Goal: Task Accomplishment & Management: Manage account settings

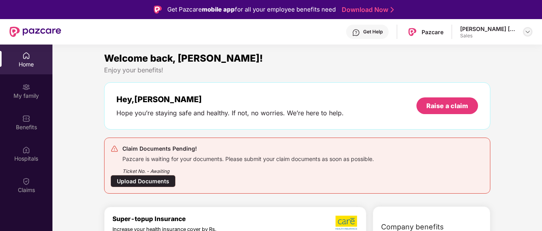
click at [528, 30] on img at bounding box center [527, 32] width 6 height 6
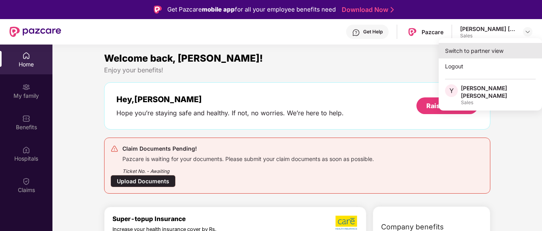
click at [496, 50] on div "Switch to partner view" at bounding box center [489, 50] width 103 height 15
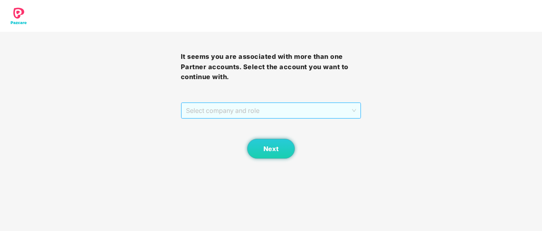
click at [235, 109] on span "Select company and role" at bounding box center [271, 110] width 170 height 15
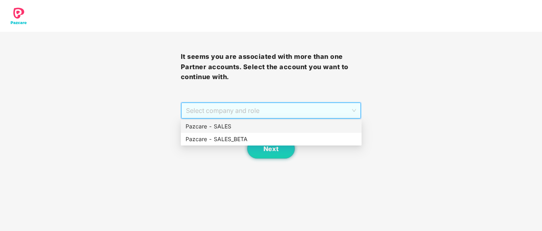
click at [220, 129] on div "Pazcare - SALES" at bounding box center [270, 126] width 171 height 9
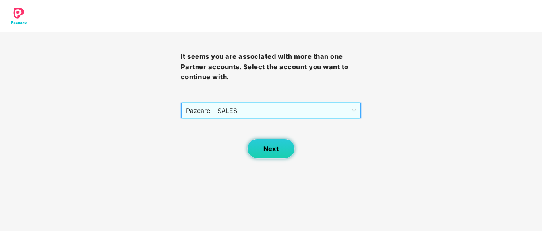
click at [263, 146] on span "Next" at bounding box center [270, 149] width 15 height 8
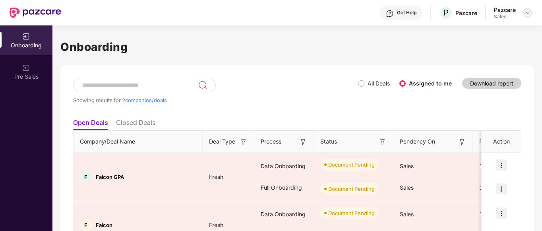
click at [526, 12] on img at bounding box center [527, 13] width 6 height 6
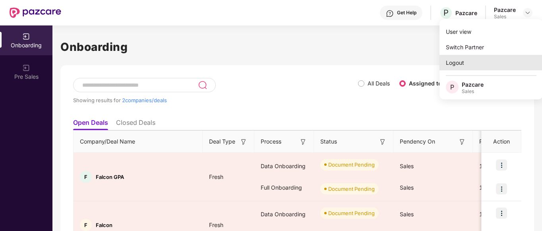
click at [460, 60] on div "Logout" at bounding box center [490, 62] width 103 height 15
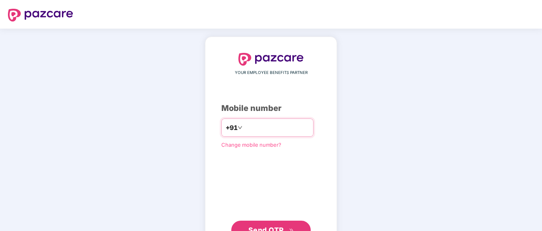
paste input "**********"
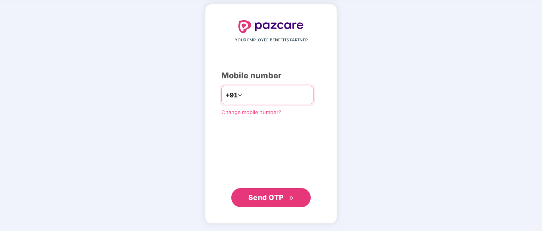
type input "**********"
click at [276, 196] on span "Send OTP" at bounding box center [265, 197] width 35 height 8
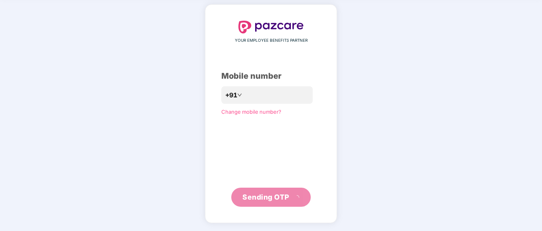
scroll to position [28, 0]
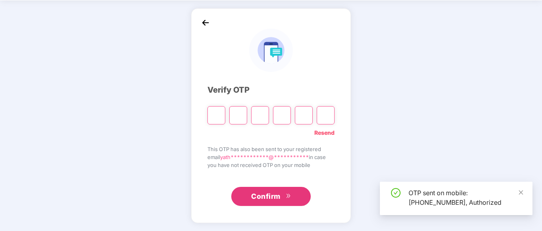
type input "*"
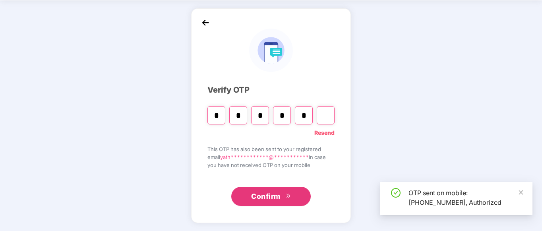
type input "*"
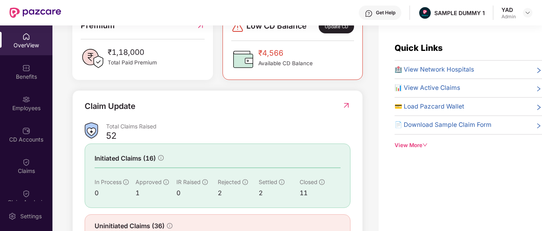
scroll to position [220, 0]
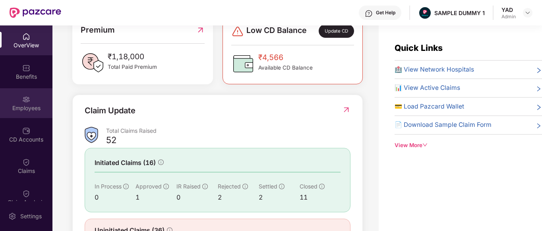
click at [41, 103] on div "Employees" at bounding box center [26, 103] width 52 height 30
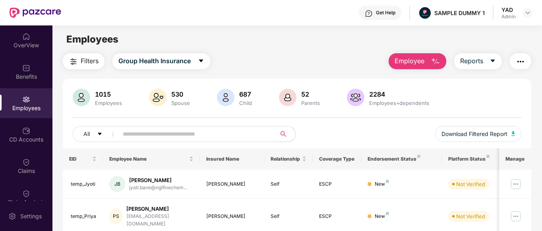
click at [410, 61] on span "Employee" at bounding box center [409, 61] width 30 height 10
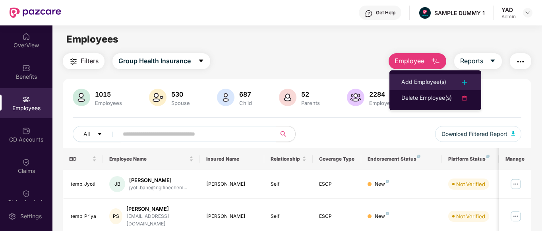
click at [418, 84] on div "Add Employee(s)" at bounding box center [423, 82] width 45 height 10
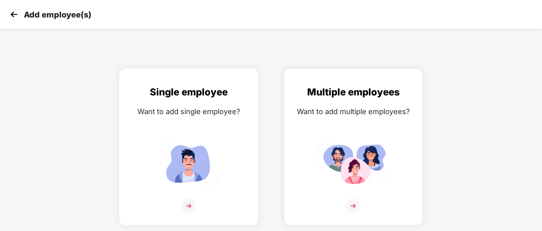
click at [198, 158] on img at bounding box center [188, 164] width 71 height 50
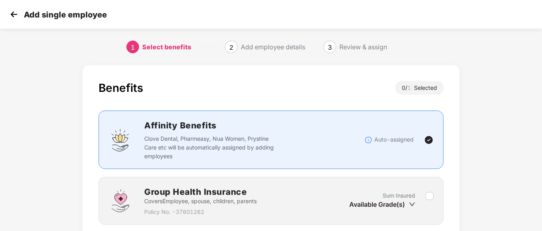
scroll to position [62, 0]
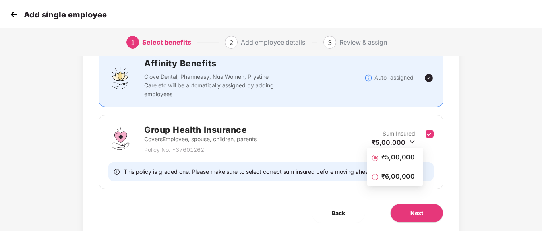
click at [395, 155] on span "₹5,00,000" at bounding box center [398, 156] width 40 height 9
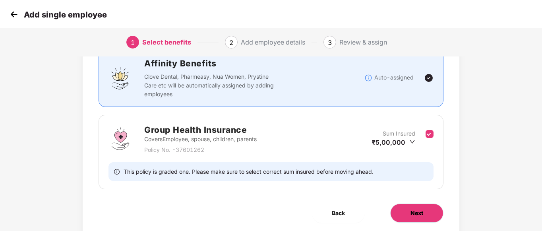
click at [421, 212] on span "Next" at bounding box center [416, 212] width 13 height 9
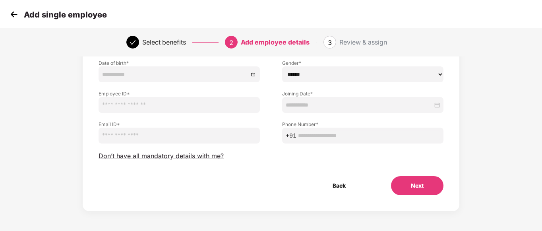
scroll to position [0, 0]
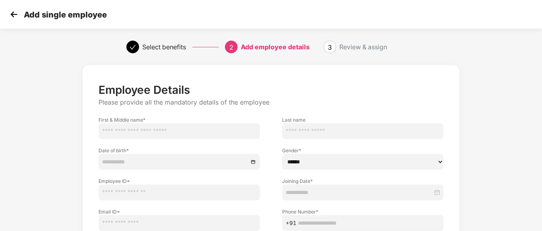
click at [12, 10] on img at bounding box center [14, 14] width 12 height 12
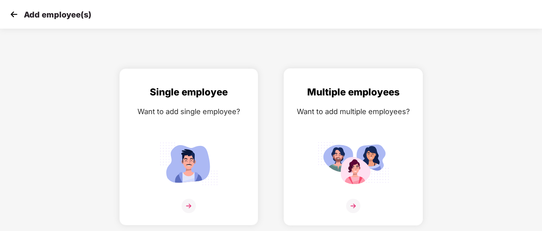
click at [367, 136] on div "Multiple employees Want to add multiple employees?" at bounding box center [353, 154] width 122 height 138
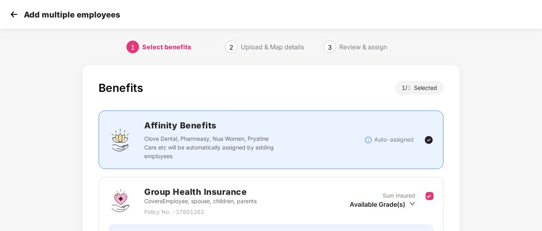
scroll to position [89, 0]
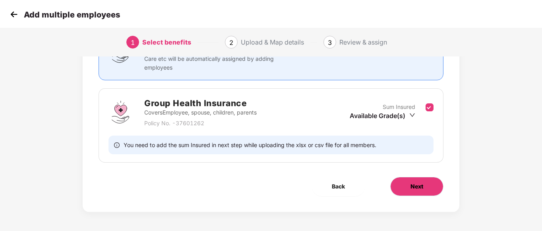
click at [408, 180] on button "Next" at bounding box center [416, 186] width 53 height 19
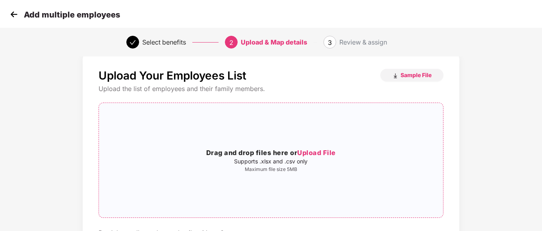
scroll to position [0, 0]
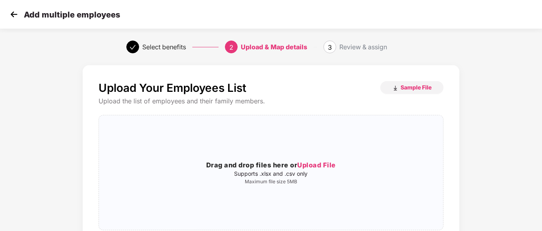
click at [9, 15] on img at bounding box center [14, 14] width 12 height 12
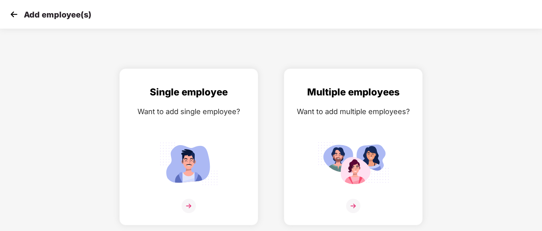
click at [15, 17] on img at bounding box center [14, 14] width 12 height 12
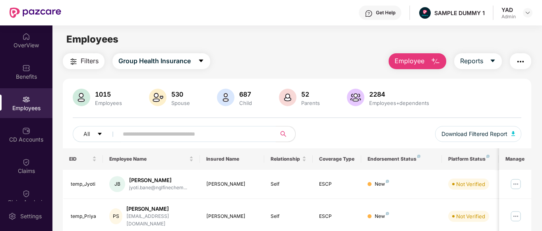
click at [517, 66] on img "button" at bounding box center [520, 62] width 10 height 10
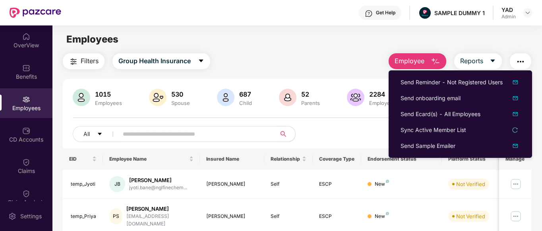
click at [371, 127] on div "All Download Filtered Report" at bounding box center [297, 137] width 449 height 22
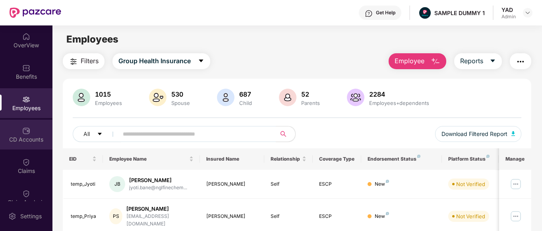
click at [2, 148] on div "CD Accounts" at bounding box center [26, 135] width 52 height 30
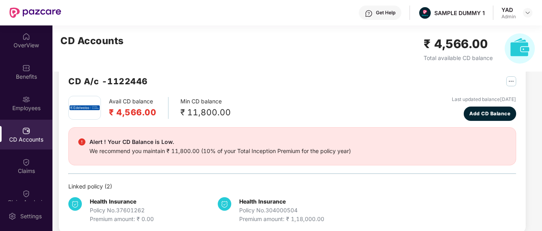
scroll to position [16, 0]
drag, startPoint x: 178, startPoint y: 100, endPoint x: 239, endPoint y: 110, distance: 61.6
click at [239, 110] on div "Avail CD balance ₹ 4,566.00 Min CD balance ₹ 11,800.00 Last updated balance 23 …" at bounding box center [291, 108] width 447 height 25
drag, startPoint x: 174, startPoint y: 100, endPoint x: 230, endPoint y: 115, distance: 58.5
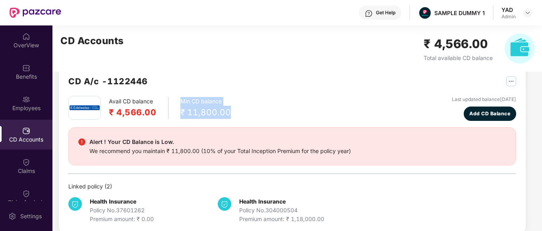
click at [230, 115] on div "Avail CD balance ₹ 4,566.00 Min CD balance ₹ 11,800.00 Last updated balance 23 …" at bounding box center [291, 108] width 447 height 25
click at [257, 121] on div "Avail CD balance ₹ 4,566.00 Min CD balance ₹ 11,800.00 Last updated balance 23 …" at bounding box center [291, 159] width 447 height 127
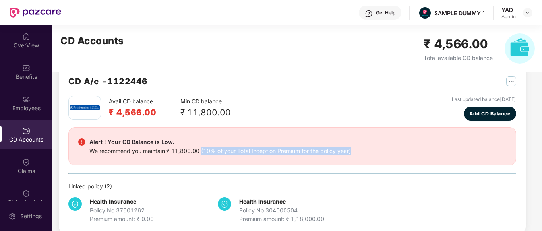
drag, startPoint x: 201, startPoint y: 150, endPoint x: 364, endPoint y: 151, distance: 162.8
click at [364, 151] on div "Alert ! Your CD Balance is Low. We recommend you maintain ₹ 11,800.00 (10% of y…" at bounding box center [292, 146] width 428 height 18
click at [338, 116] on div "Avail CD balance ₹ 4,566.00 Min CD balance ₹ 11,800.00 Last updated balance 23 …" at bounding box center [291, 108] width 447 height 25
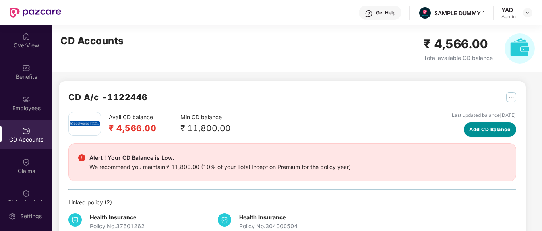
click at [478, 128] on span "Add CD Balance" at bounding box center [489, 129] width 41 height 8
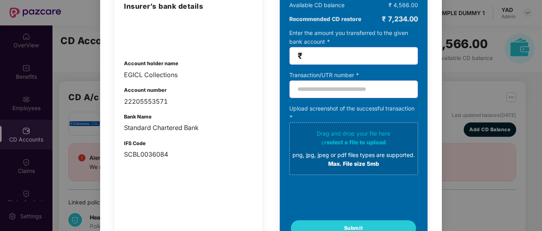
scroll to position [86, 0]
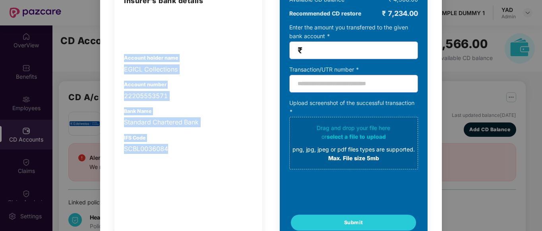
drag, startPoint x: 121, startPoint y: 55, endPoint x: 189, endPoint y: 184, distance: 145.8
click at [189, 184] on div "Insurer’s bank details Account holder name EGICL Collections Account number 222…" at bounding box center [188, 113] width 148 height 254
click at [195, 129] on div "Insurer’s bank details Account holder name EGICL Collections Account number 222…" at bounding box center [188, 74] width 129 height 158
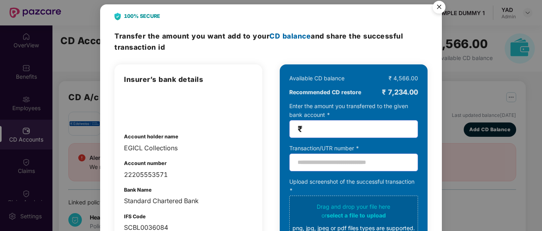
scroll to position [10, 0]
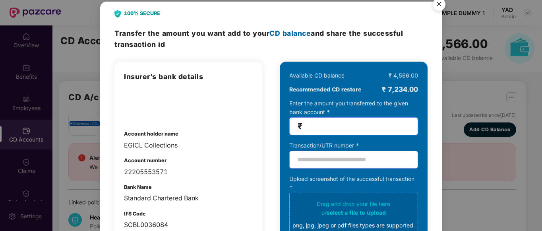
click at [319, 127] on input "number" at bounding box center [357, 125] width 106 height 9
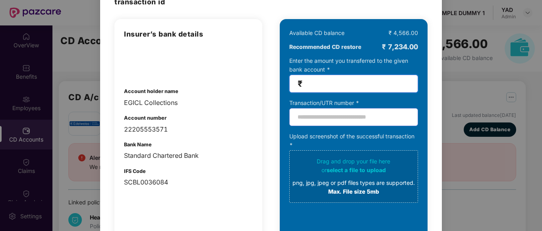
scroll to position [0, 0]
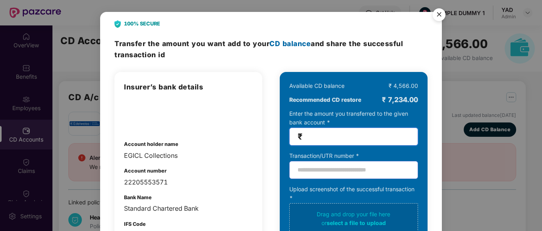
click at [434, 19] on img "Close" at bounding box center [439, 16] width 22 height 22
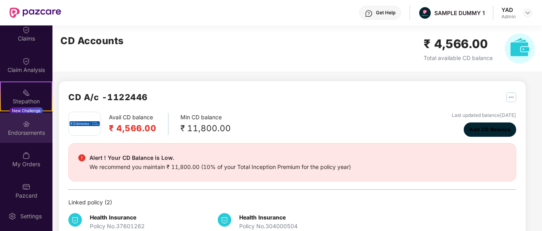
scroll to position [132, 0]
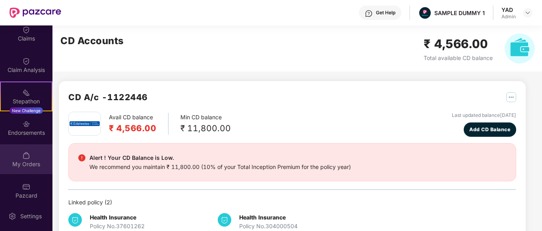
click at [19, 160] on div "My Orders" at bounding box center [26, 164] width 52 height 8
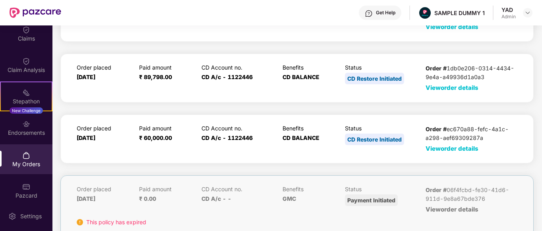
scroll to position [90, 0]
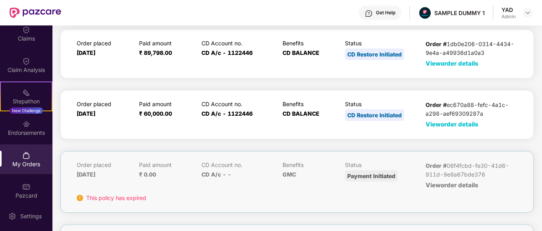
click at [445, 123] on span "View order details" at bounding box center [451, 124] width 53 height 8
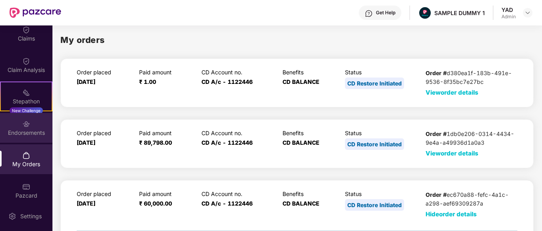
scroll to position [79, 0]
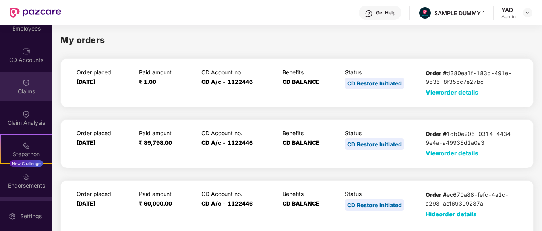
click at [15, 88] on div "Claims" at bounding box center [26, 91] width 52 height 8
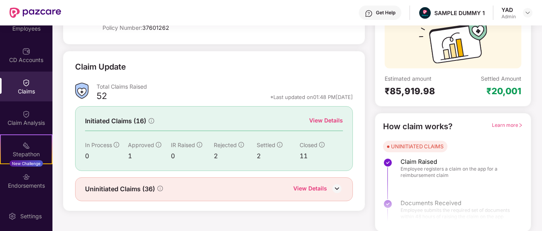
click at [314, 116] on div "View Details" at bounding box center [326, 120] width 34 height 9
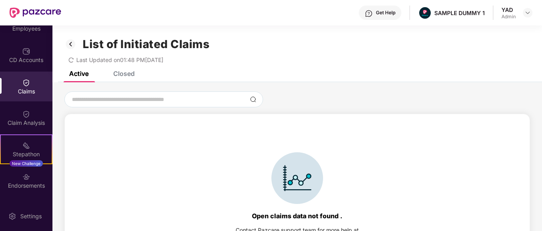
click at [120, 75] on div "Closed" at bounding box center [123, 73] width 21 height 8
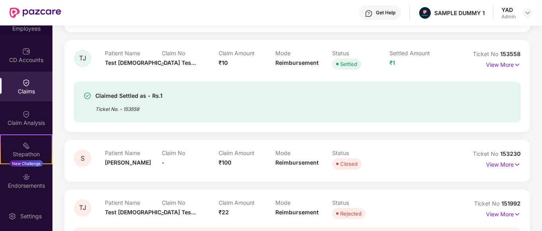
scroll to position [172, 0]
click at [512, 65] on p "View More" at bounding box center [503, 63] width 35 height 11
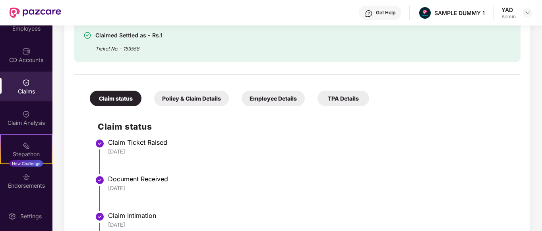
scroll to position [258, 0]
click at [195, 101] on div "Policy & Claim Details" at bounding box center [191, 97] width 75 height 15
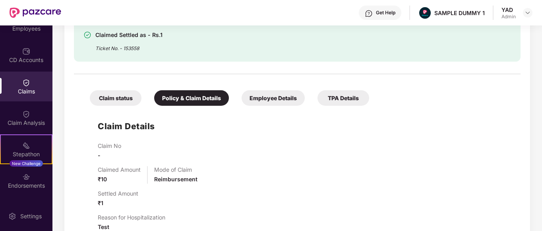
click at [262, 94] on div "Employee Details" at bounding box center [272, 97] width 63 height 15
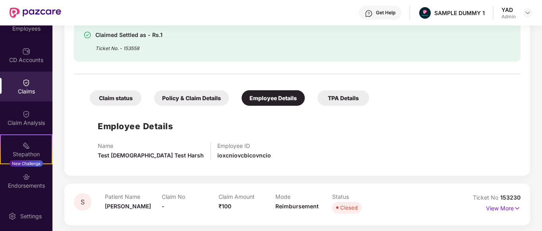
click at [348, 101] on div "TPA Details" at bounding box center [343, 97] width 52 height 15
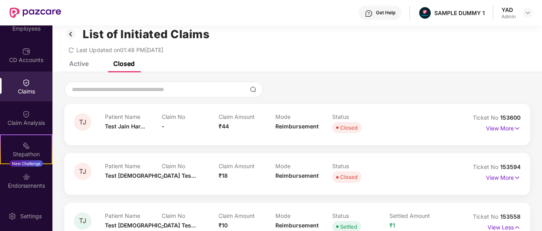
scroll to position [0, 0]
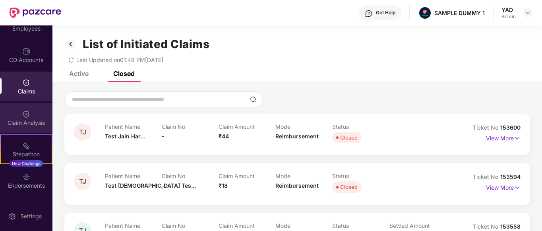
click at [17, 115] on div "Claim Analysis" at bounding box center [26, 118] width 52 height 30
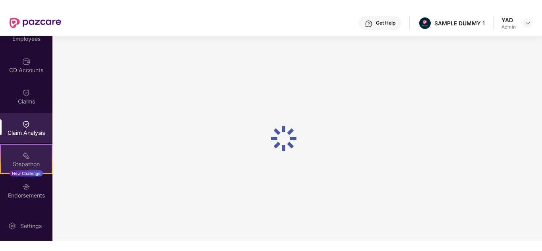
scroll to position [79, 0]
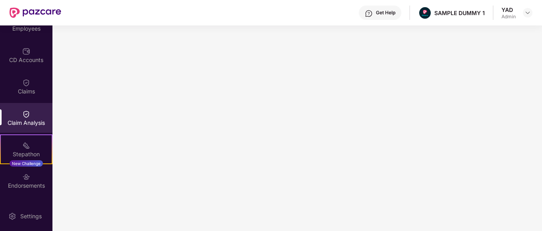
click at [370, 12] on img at bounding box center [368, 14] width 8 height 8
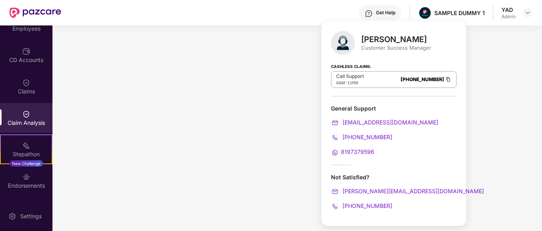
click at [374, 14] on div "Get Help" at bounding box center [380, 13] width 42 height 14
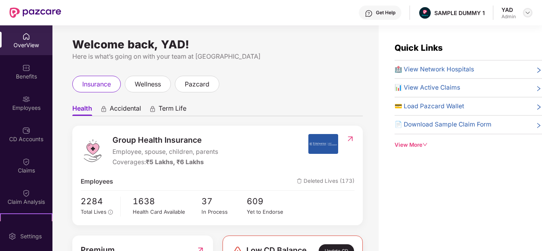
click at [526, 12] on img at bounding box center [527, 13] width 6 height 6
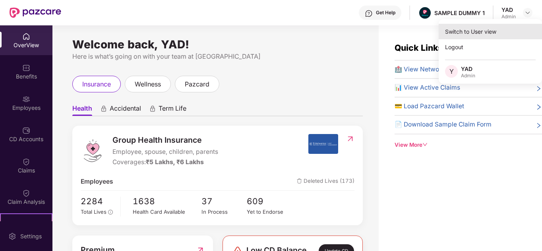
click at [470, 35] on div "Switch to User view" at bounding box center [489, 31] width 103 height 15
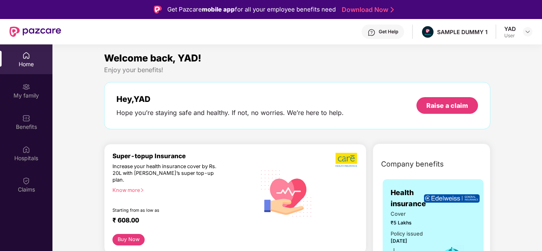
click at [534, 32] on header "Get Help SAMPLE DUMMY 1 YAD User" at bounding box center [271, 31] width 542 height 25
click at [528, 32] on img at bounding box center [527, 32] width 6 height 6
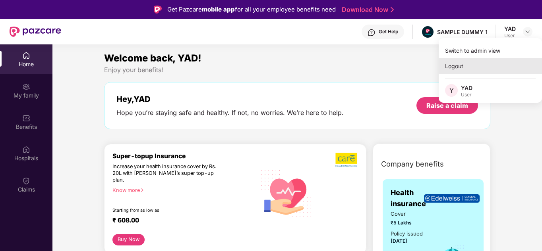
click at [467, 66] on div "Logout" at bounding box center [489, 65] width 103 height 15
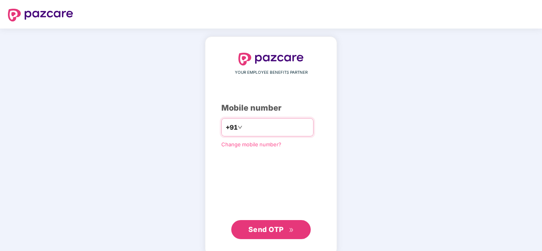
type input "**********"
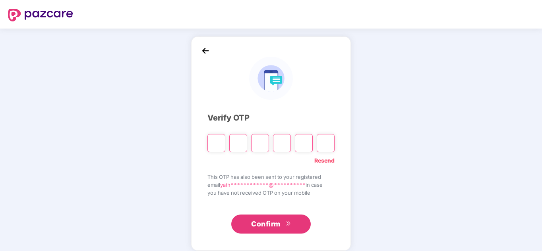
type input "*"
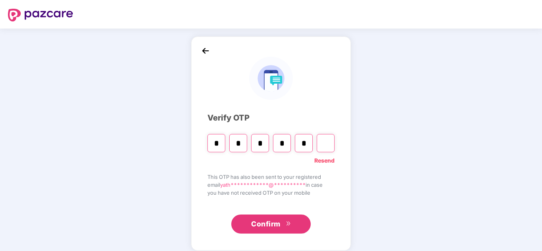
type input "*"
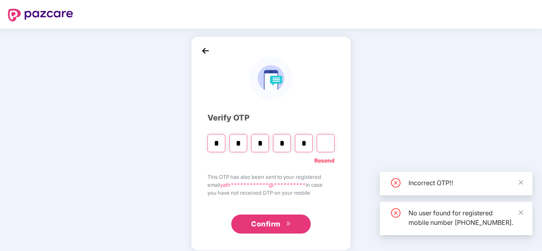
click at [324, 145] on input "Digit 6" at bounding box center [325, 143] width 18 height 18
type input "*"
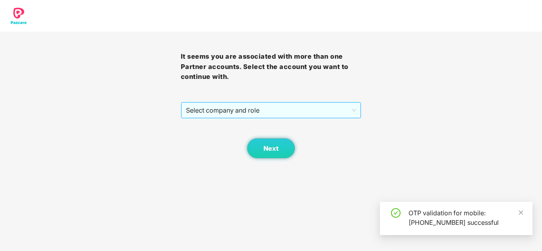
click at [244, 113] on span "Select company and role" at bounding box center [271, 110] width 170 height 15
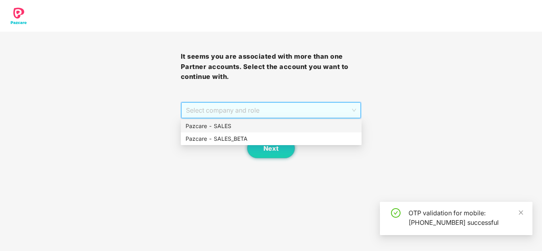
click at [251, 134] on div "Pazcare - SALES_BETA" at bounding box center [271, 139] width 181 height 13
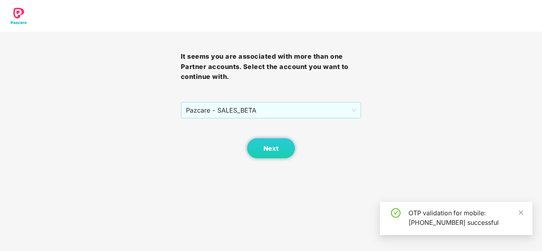
click at [239, 120] on div "Next" at bounding box center [271, 139] width 181 height 40
click at [239, 113] on span "Pazcare - SALES_BETA" at bounding box center [271, 110] width 170 height 15
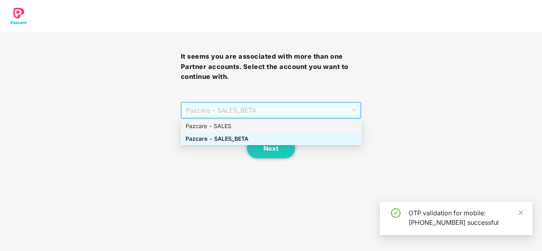
click at [241, 125] on div "Pazcare - SALES" at bounding box center [270, 126] width 171 height 9
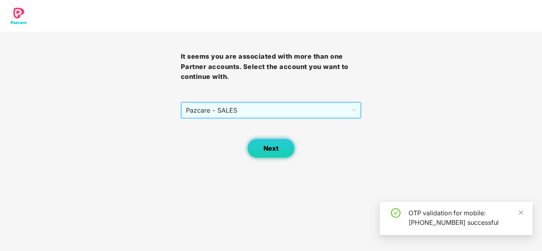
click at [256, 144] on button "Next" at bounding box center [271, 149] width 48 height 20
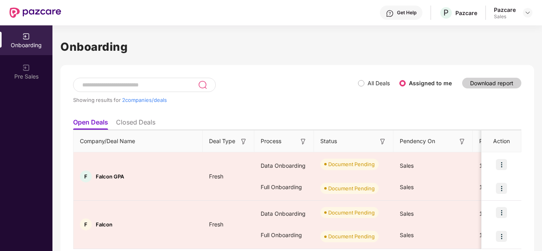
click at [357, 86] on div "Showing results for 2 companies/deals" at bounding box center [215, 96] width 285 height 37
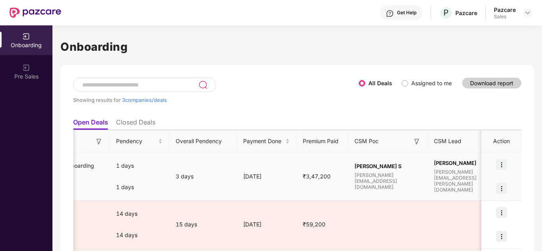
scroll to position [0, 150]
